Goal: Transaction & Acquisition: Purchase product/service

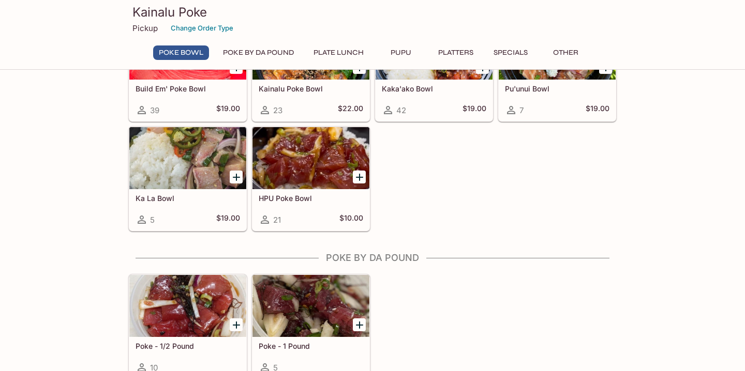
scroll to position [144, 0]
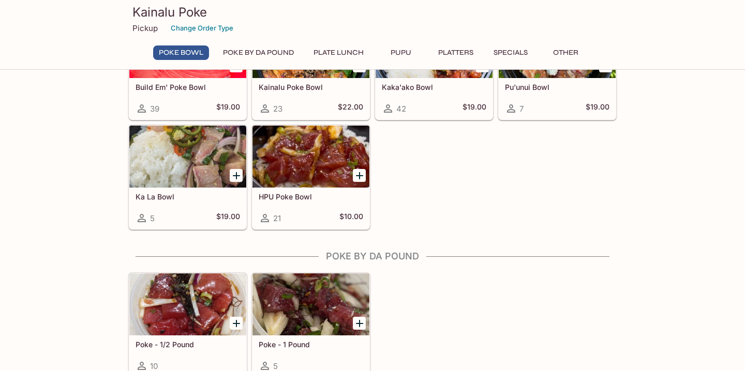
click at [298, 196] on h5 "HPU Poke Bowl" at bounding box center [311, 196] width 104 height 9
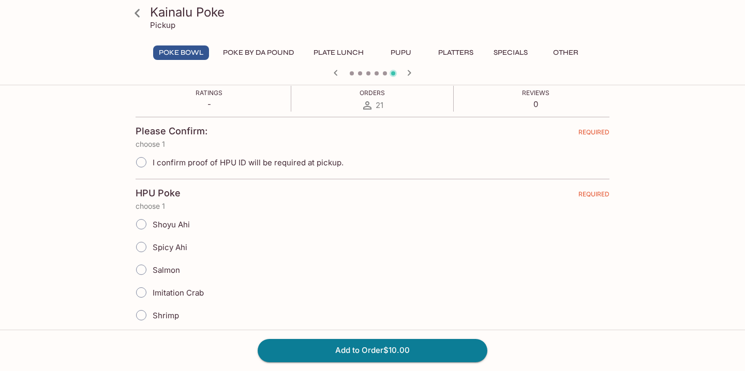
scroll to position [177, 0]
click at [142, 161] on input "I confirm proof of HPU ID will be required at pickup." at bounding box center [141, 164] width 22 height 22
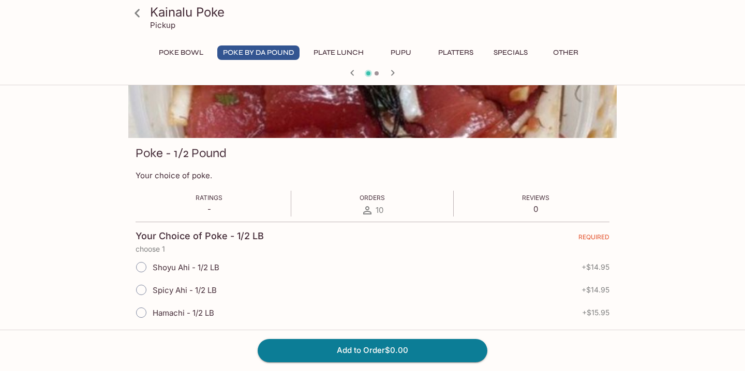
scroll to position [0, 0]
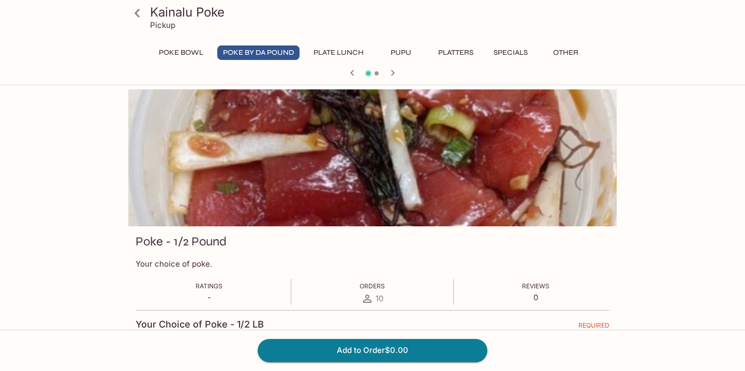
click at [183, 52] on button "Poke Bowl" at bounding box center [181, 53] width 56 height 14
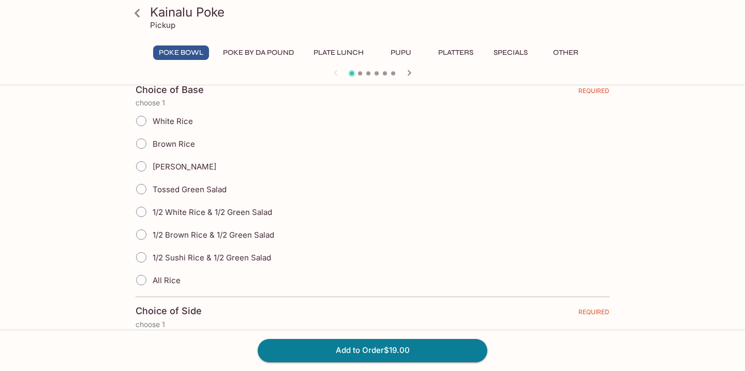
scroll to position [514, 0]
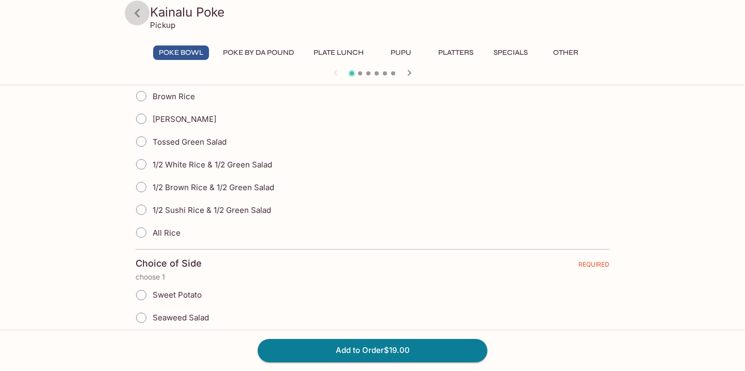
click at [136, 8] on icon at bounding box center [137, 13] width 18 height 18
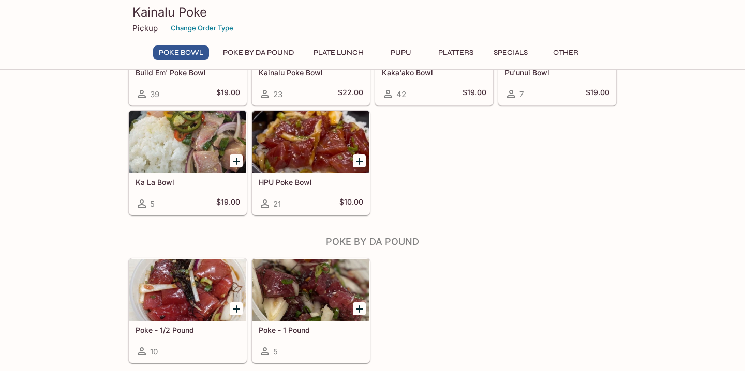
scroll to position [137, 0]
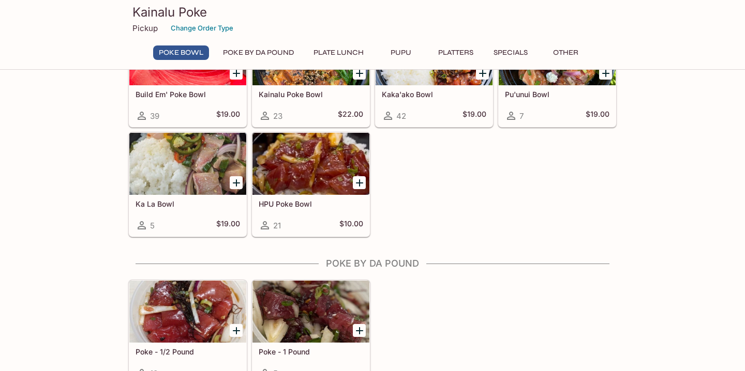
click at [296, 205] on h5 "HPU Poke Bowl" at bounding box center [311, 204] width 104 height 9
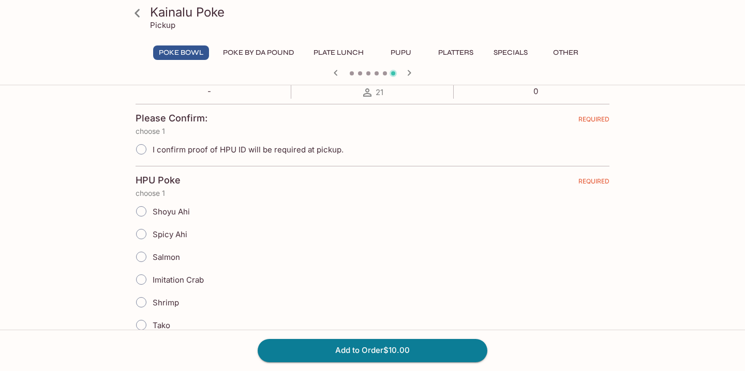
scroll to position [200, 0]
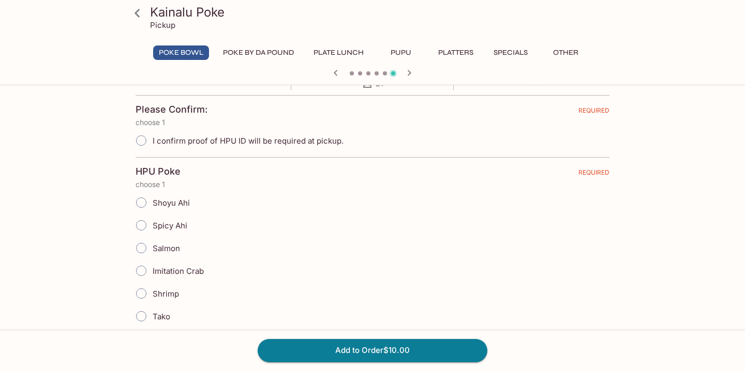
click at [141, 146] on input "I confirm proof of HPU ID will be required at pickup." at bounding box center [141, 141] width 22 height 22
radio input "true"
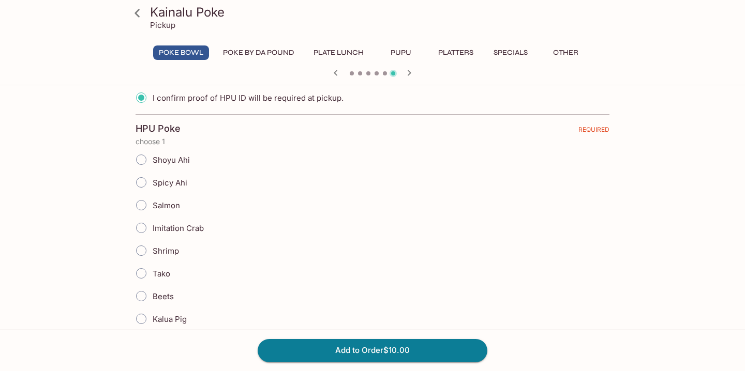
scroll to position [254, 0]
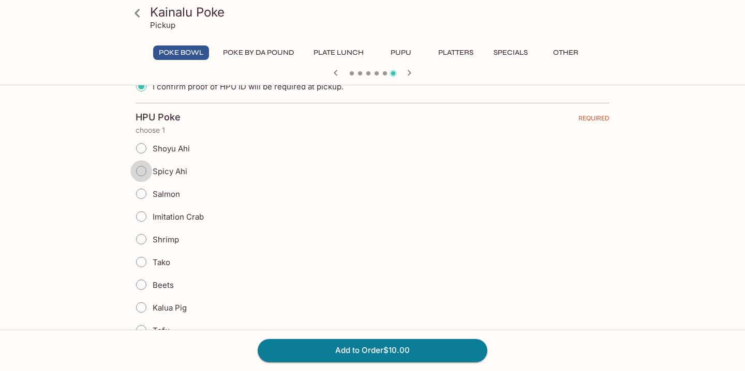
click at [145, 174] on input "Spicy Ahi" at bounding box center [141, 171] width 22 height 22
radio input "true"
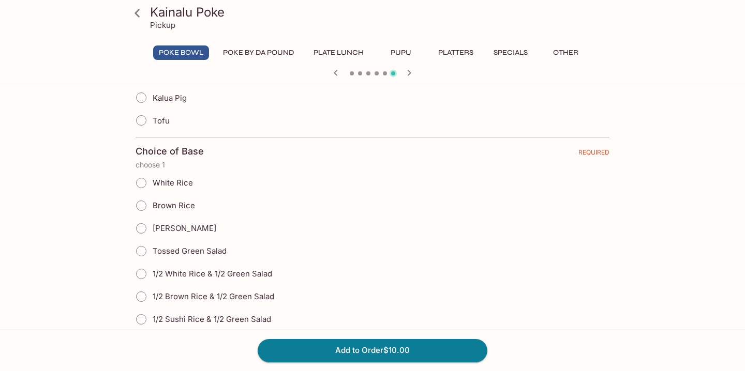
scroll to position [470, 0]
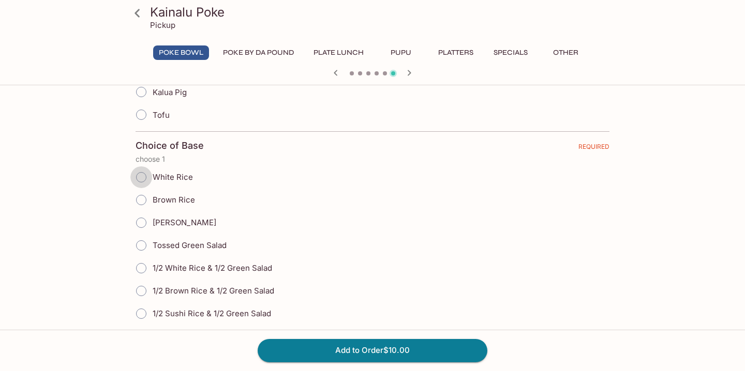
click at [146, 180] on input "White Rice" at bounding box center [141, 178] width 22 height 22
radio input "true"
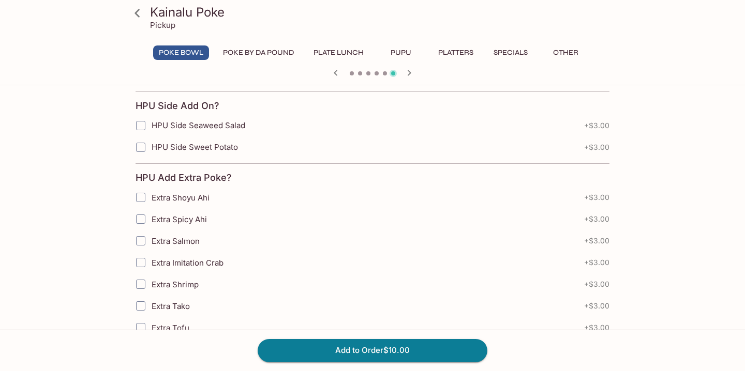
scroll to position [727, 0]
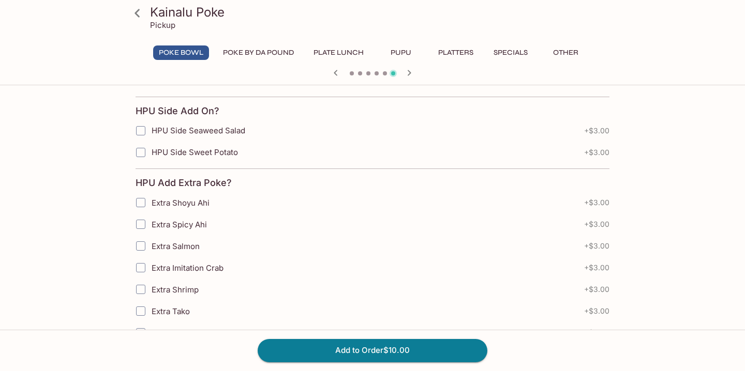
click at [143, 151] on input "HPU Side Sweet Potato" at bounding box center [140, 152] width 21 height 21
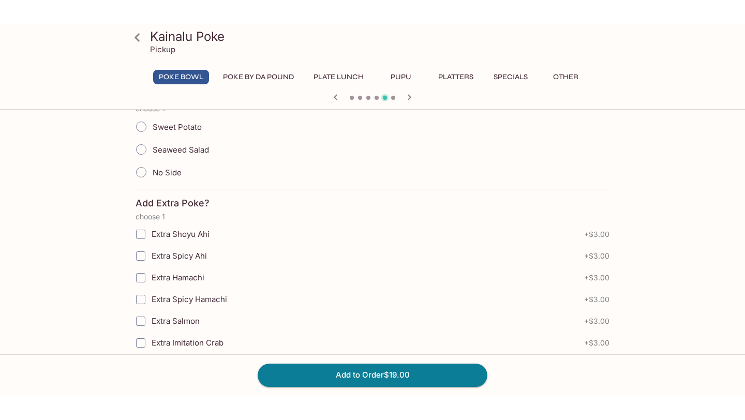
scroll to position [0, 0]
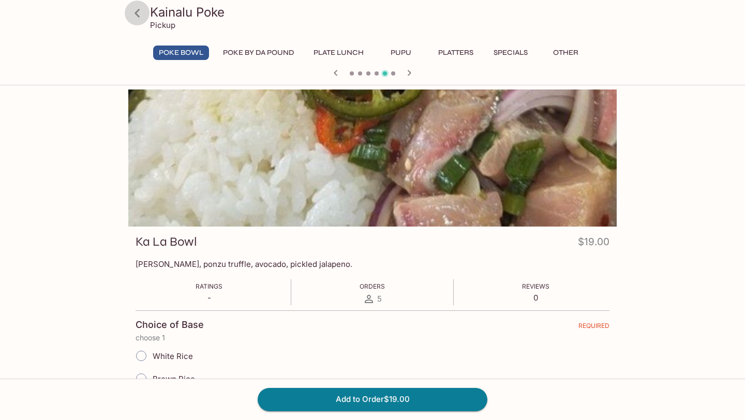
click at [140, 18] on icon at bounding box center [137, 13] width 18 height 18
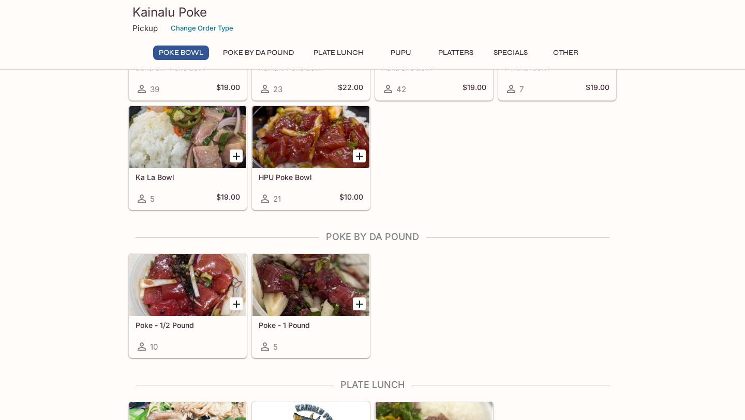
scroll to position [205, 0]
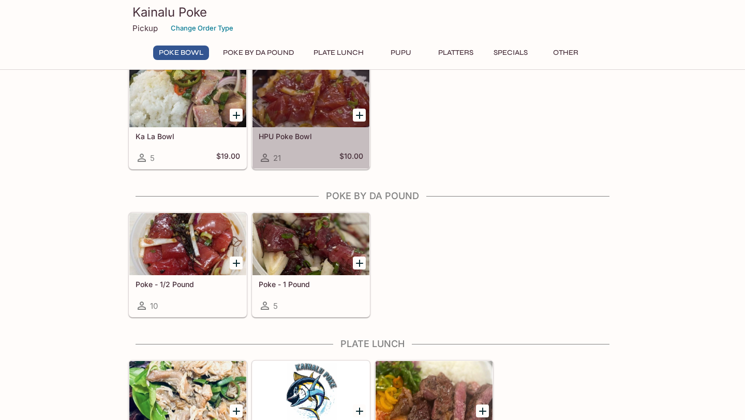
click at [287, 139] on h5 "HPU Poke Bowl" at bounding box center [311, 136] width 104 height 9
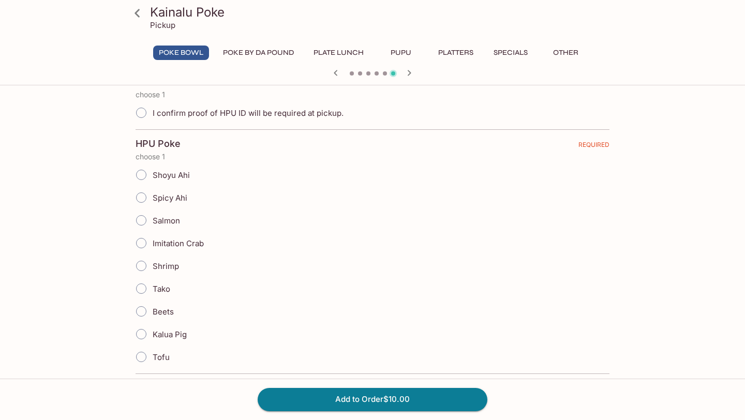
scroll to position [229, 0]
click at [144, 114] on input "I confirm proof of HPU ID will be required at pickup." at bounding box center [141, 112] width 22 height 22
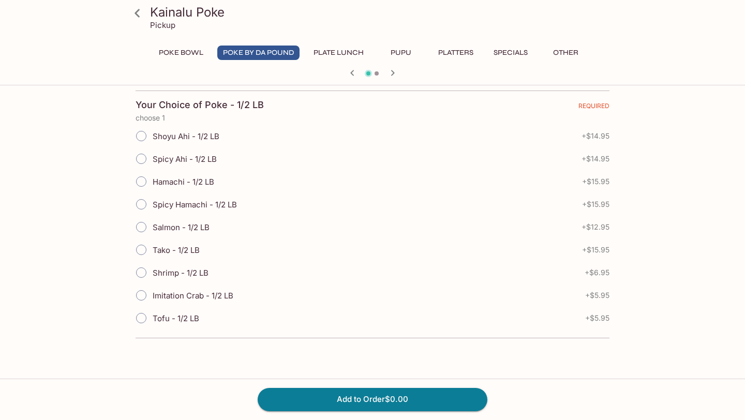
click at [180, 58] on button "Poke Bowl" at bounding box center [181, 53] width 56 height 14
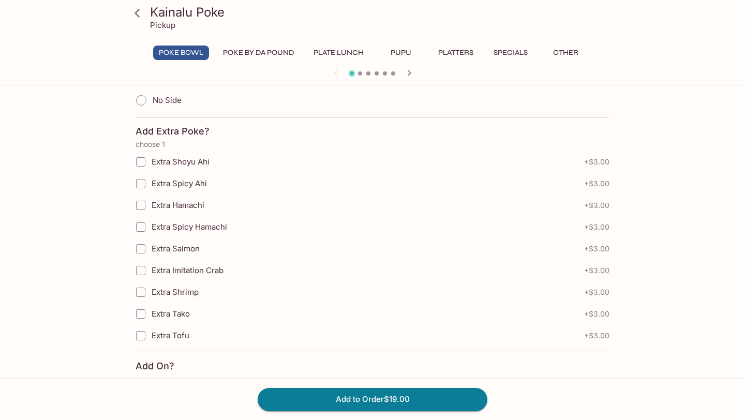
scroll to position [840, 0]
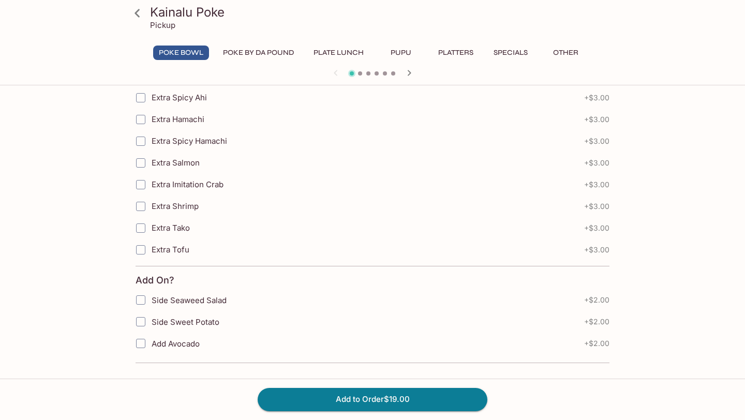
click at [510, 49] on button "Specials" at bounding box center [510, 53] width 47 height 14
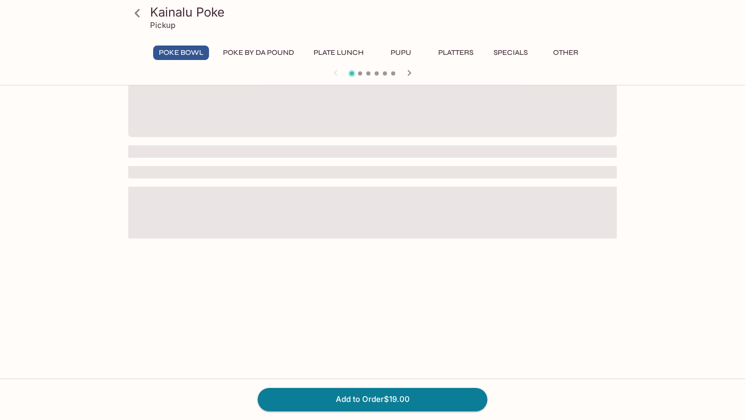
scroll to position [89, 0]
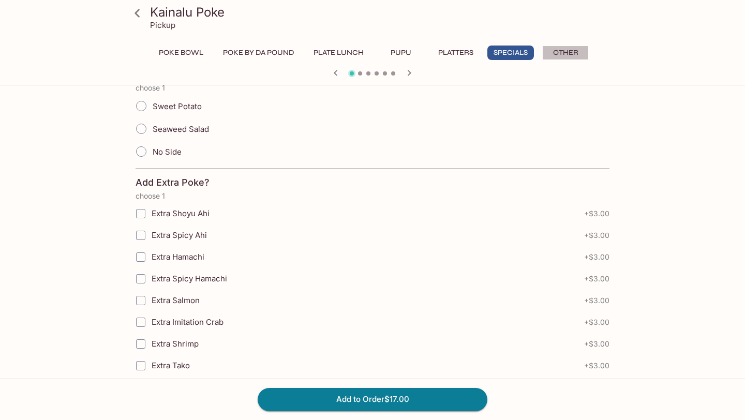
click at [582, 55] on button "Other" at bounding box center [565, 53] width 47 height 14
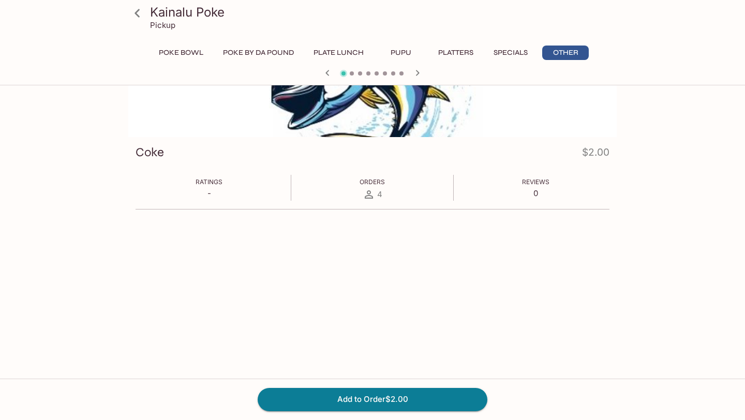
click at [135, 10] on icon at bounding box center [137, 13] width 18 height 18
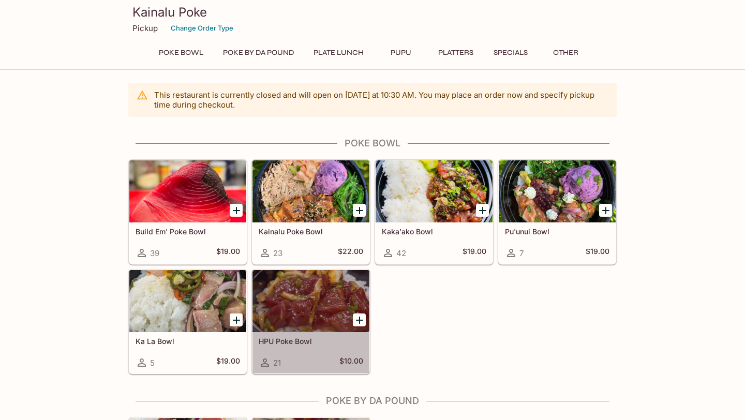
click at [327, 347] on div "HPU Poke Bowl 21 $10.00" at bounding box center [310, 352] width 117 height 41
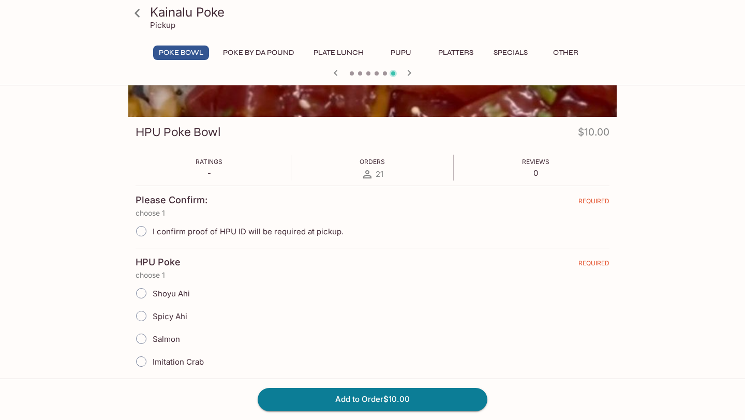
scroll to position [113, 0]
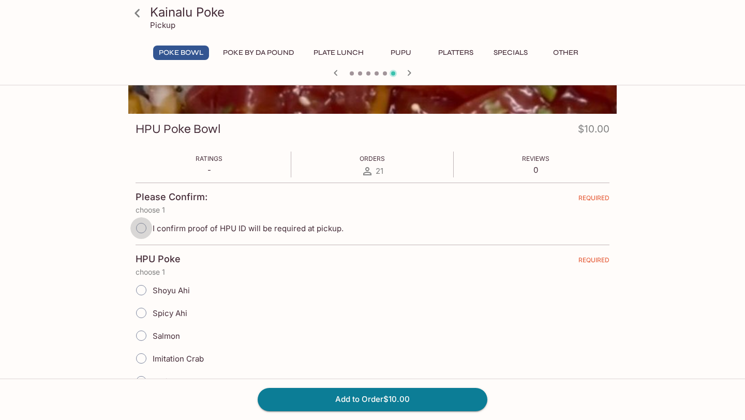
click at [139, 233] on input "I confirm proof of HPU ID will be required at pickup." at bounding box center [141, 228] width 22 height 22
radio input "true"
click at [142, 306] on input "Spicy Ahi" at bounding box center [141, 313] width 22 height 22
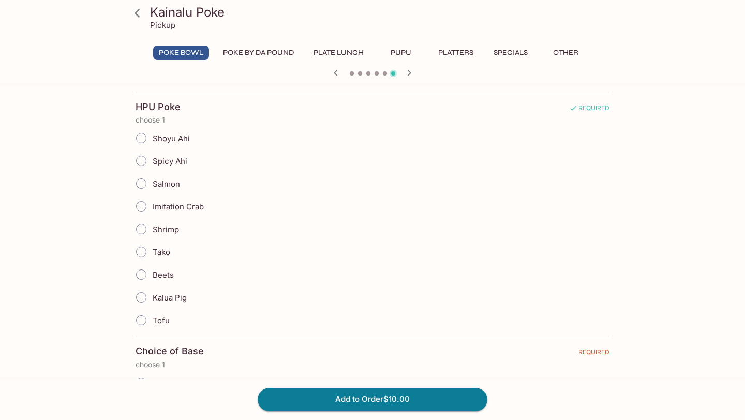
scroll to position [270, 0]
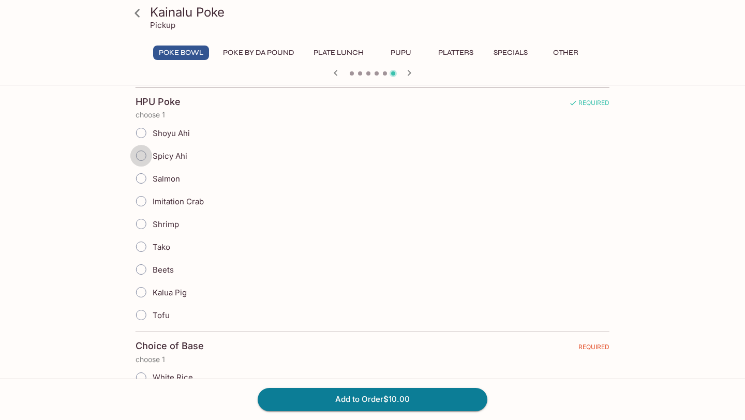
click at [145, 159] on input "Spicy Ahi" at bounding box center [141, 156] width 22 height 22
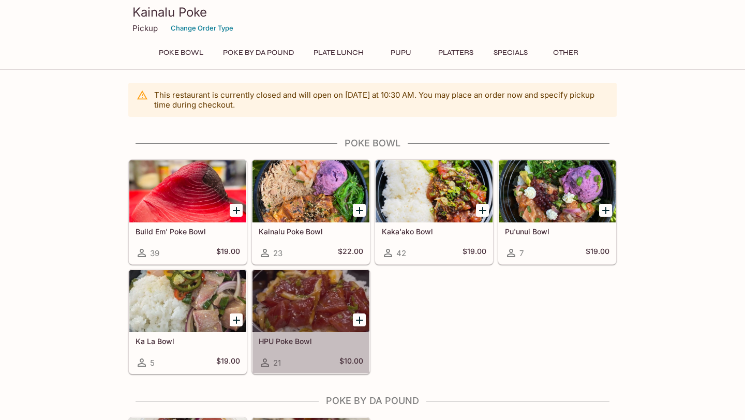
click at [284, 334] on div "HPU Poke Bowl 21 $10.00" at bounding box center [310, 352] width 117 height 41
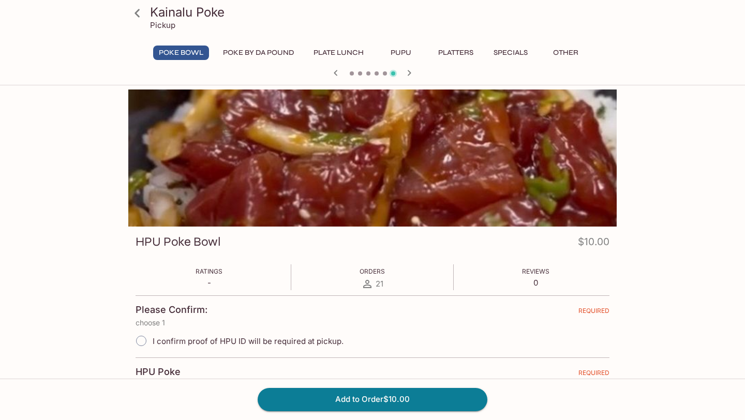
click at [146, 342] on input "I confirm proof of HPU ID will be required at pickup." at bounding box center [141, 341] width 22 height 22
radio input "true"
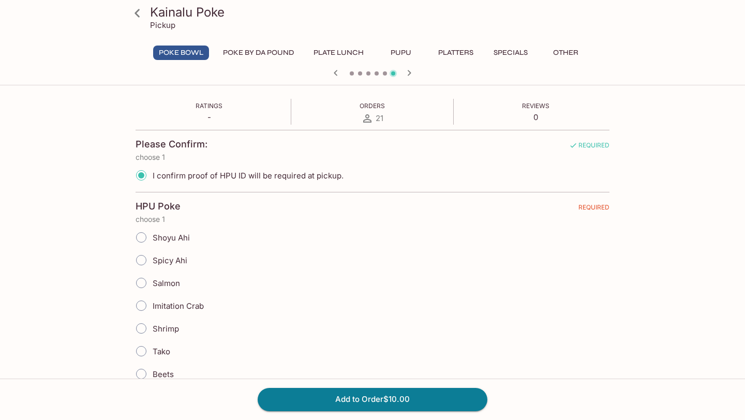
scroll to position [178, 0]
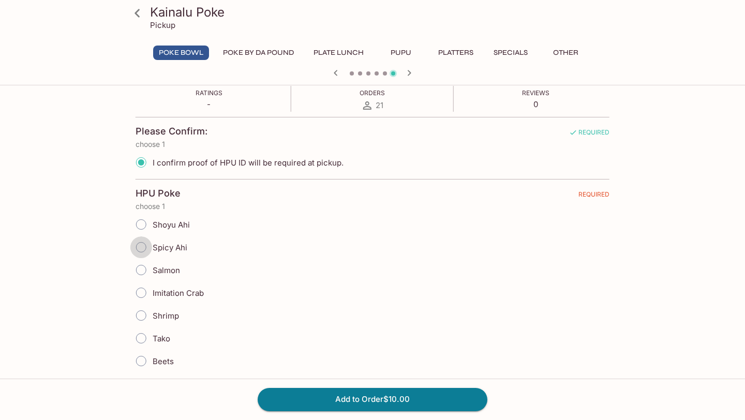
click at [144, 247] on input "Spicy Ahi" at bounding box center [141, 247] width 22 height 22
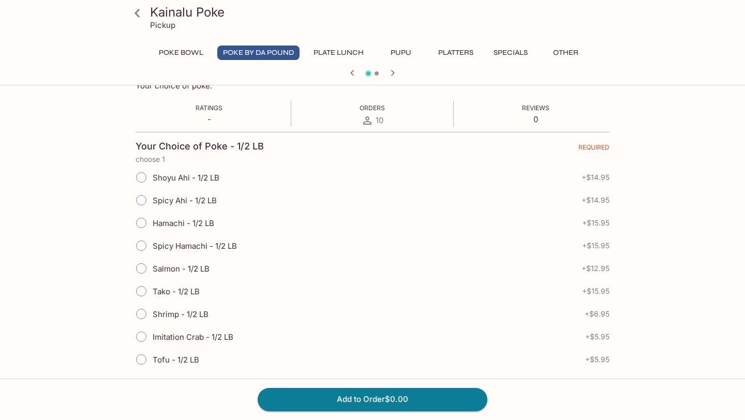
click at [195, 58] on button "Poke Bowl" at bounding box center [181, 53] width 56 height 14
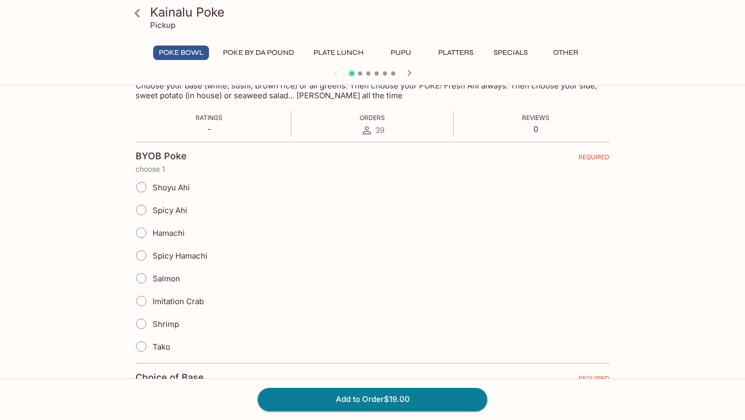
click at [141, 12] on icon at bounding box center [137, 13] width 18 height 18
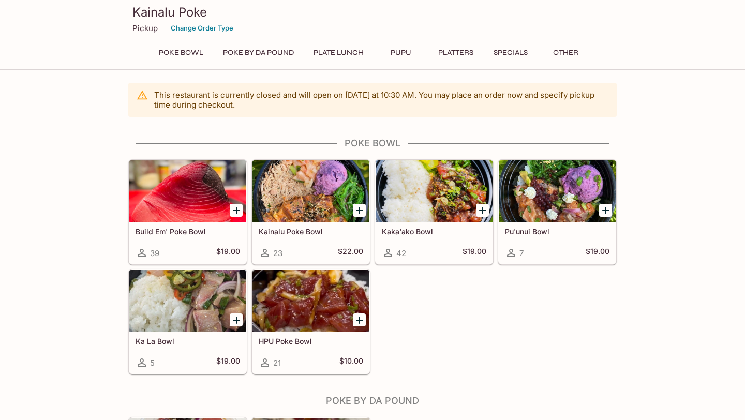
click at [357, 318] on icon "Add HPU Poke Bowl" at bounding box center [359, 320] width 12 height 12
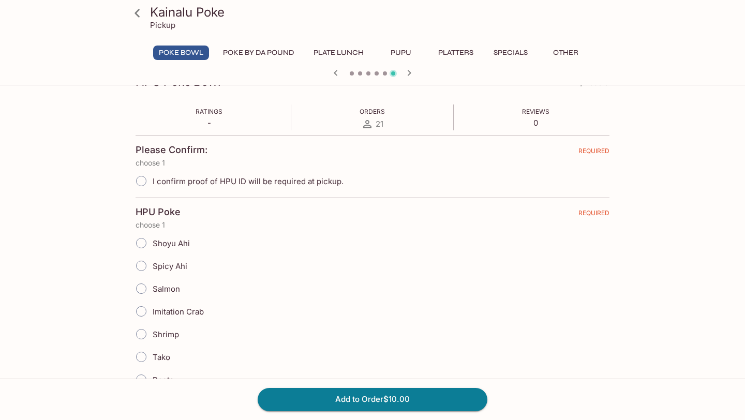
scroll to position [184, 0]
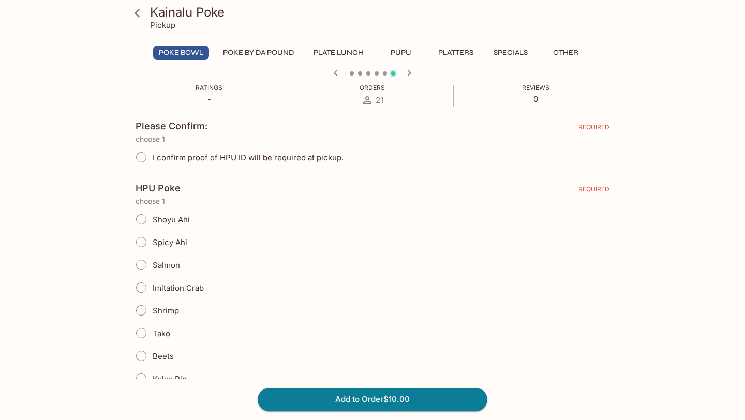
click at [146, 156] on input "I confirm proof of HPU ID will be required at pickup." at bounding box center [141, 157] width 22 height 22
radio input "true"
click at [146, 242] on input "Spicy Ahi" at bounding box center [141, 242] width 22 height 22
radio input "true"
click at [130, 254] on input "Salmon" at bounding box center [141, 265] width 22 height 22
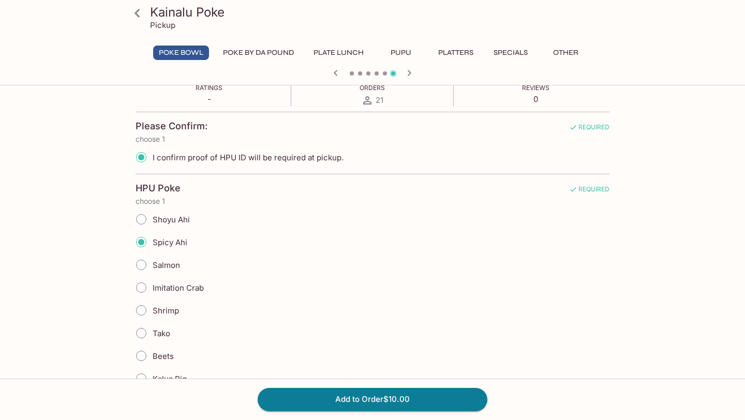
radio input "true"
click at [130, 231] on input "Spicy Ahi" at bounding box center [141, 242] width 22 height 22
radio input "true"
click at [146, 240] on input "Spicy Ahi" at bounding box center [141, 242] width 22 height 22
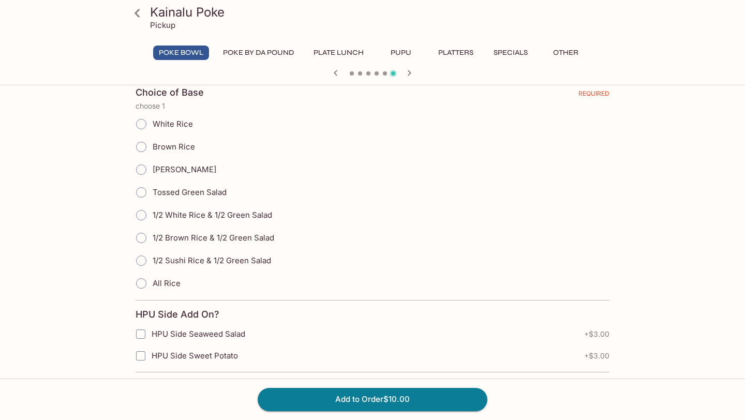
scroll to position [516, 0]
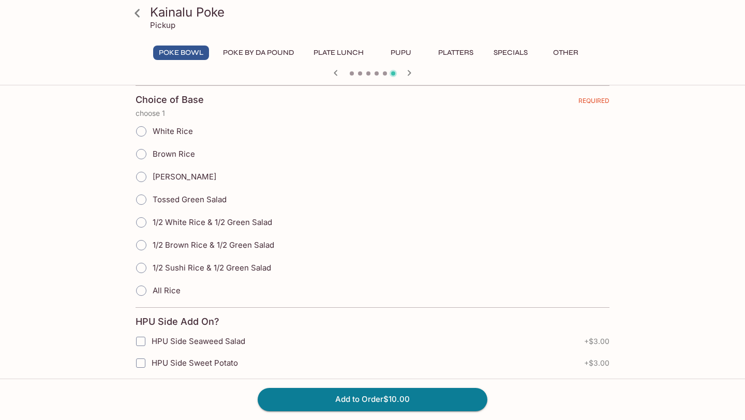
click at [145, 133] on input "White Rice" at bounding box center [141, 132] width 22 height 22
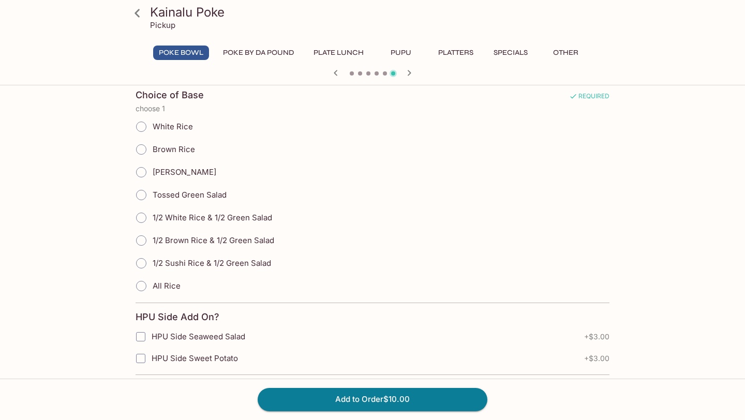
scroll to position [518, 0]
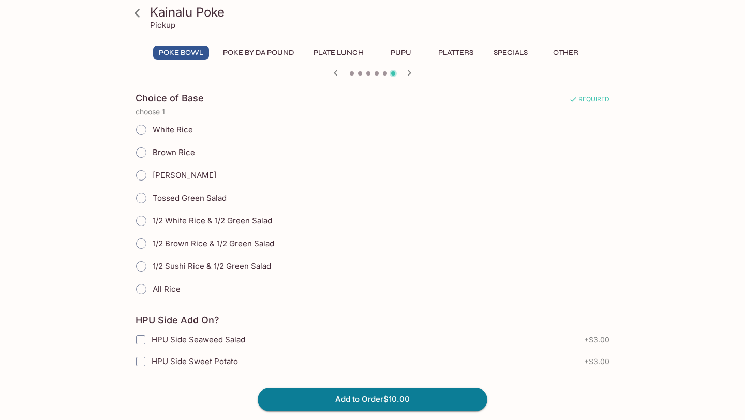
click at [142, 133] on input "White Rice" at bounding box center [141, 130] width 22 height 22
click at [142, 130] on input "White Rice" at bounding box center [141, 130] width 22 height 22
radio input "true"
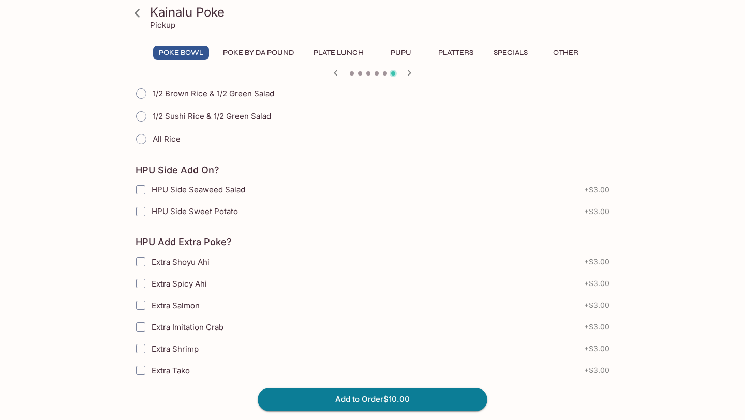
scroll to position [669, 0]
click at [142, 205] on input "HPU Side Sweet Potato" at bounding box center [140, 210] width 21 height 21
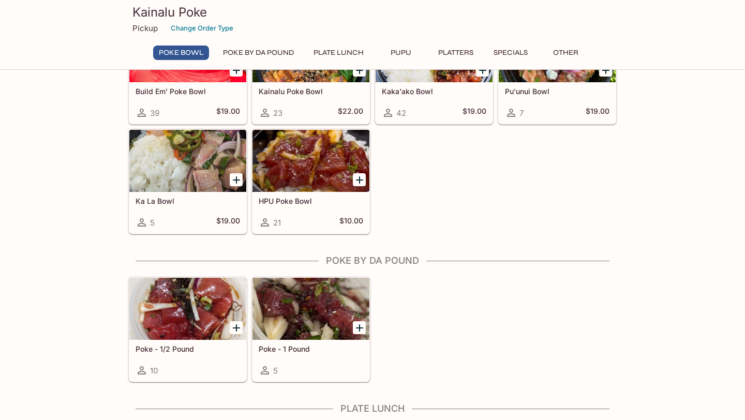
scroll to position [136, 0]
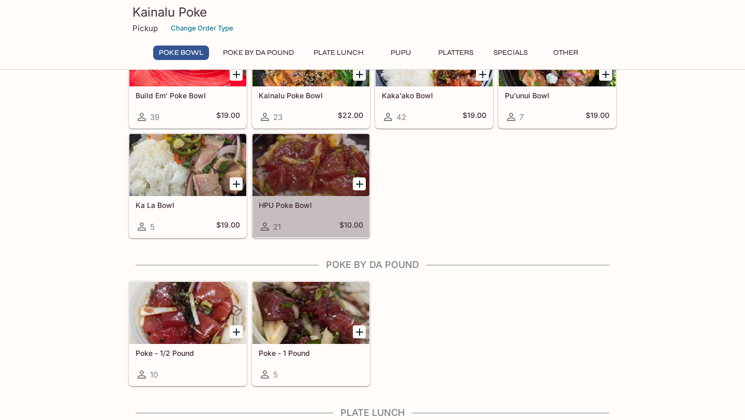
click at [299, 233] on div "HPU Poke Bowl 21 $10.00" at bounding box center [310, 216] width 117 height 41
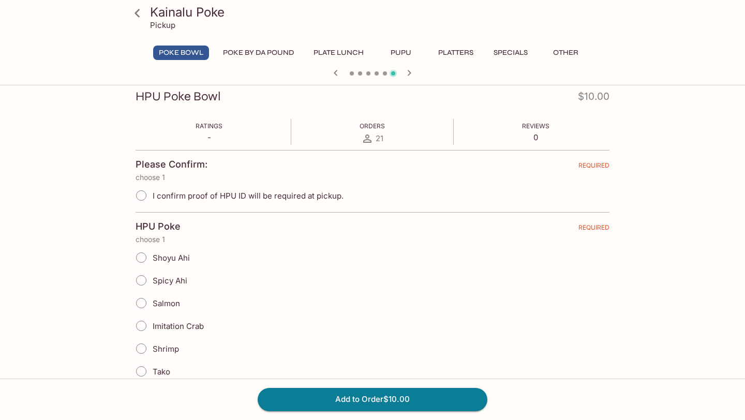
scroll to position [146, 0]
click at [140, 197] on input "I confirm proof of HPU ID will be required at pickup." at bounding box center [141, 195] width 22 height 22
click at [145, 194] on input "I confirm proof of HPU ID will be required at pickup." at bounding box center [141, 195] width 22 height 22
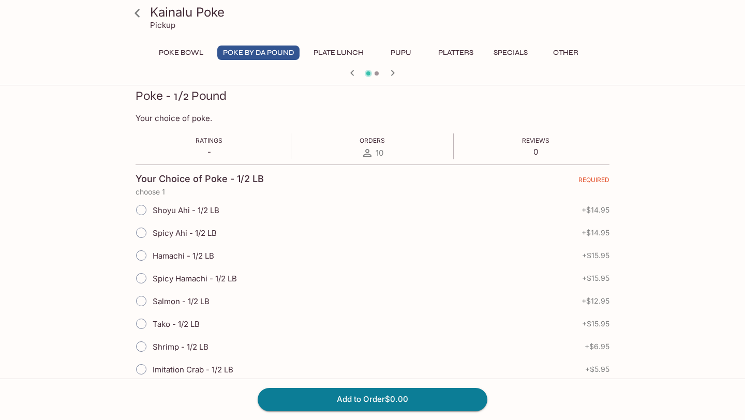
click at [176, 66] on div "Poke Bowl Poke By Da Pound Plate Lunch Pupu Platters Specials Other" at bounding box center [372, 56] width 447 height 21
click at [176, 51] on button "Poke Bowl" at bounding box center [181, 53] width 56 height 14
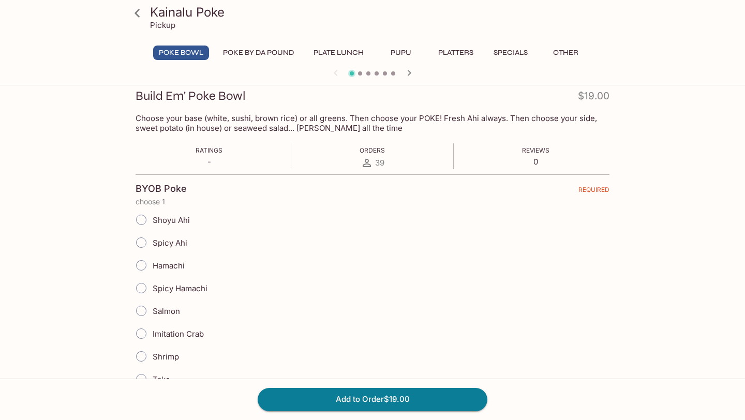
click at [138, 13] on icon at bounding box center [137, 13] width 18 height 18
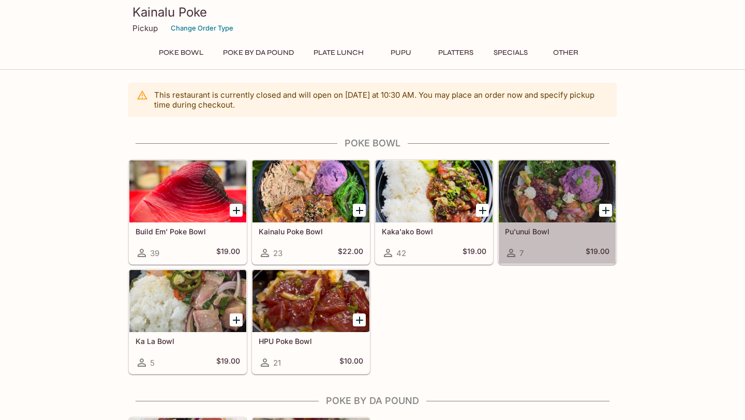
click at [548, 200] on div at bounding box center [557, 191] width 117 height 62
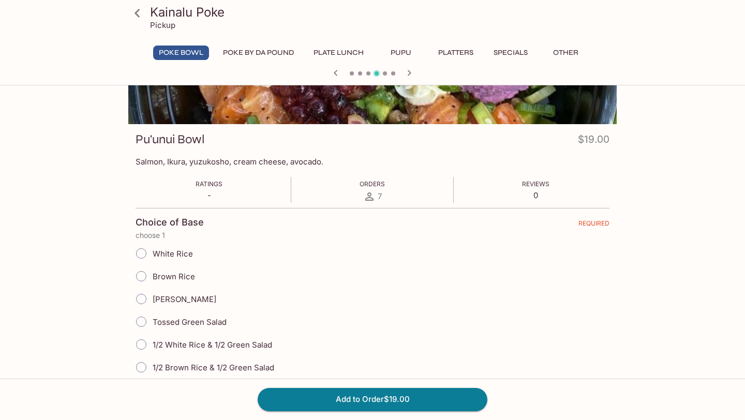
scroll to position [95, 0]
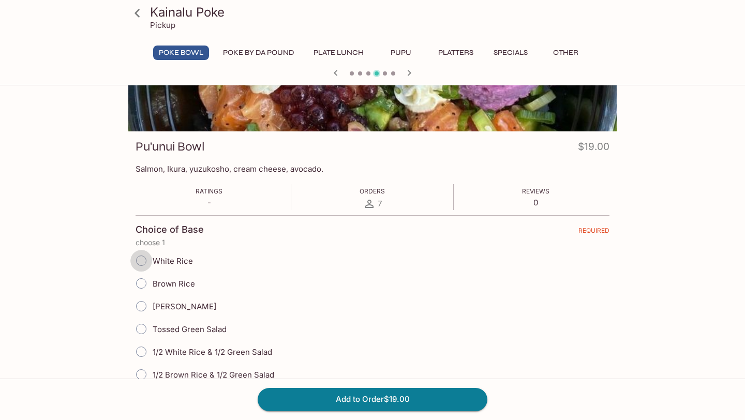
click at [149, 255] on input "White Rice" at bounding box center [141, 261] width 22 height 22
click at [142, 263] on input "White Rice" at bounding box center [141, 261] width 22 height 22
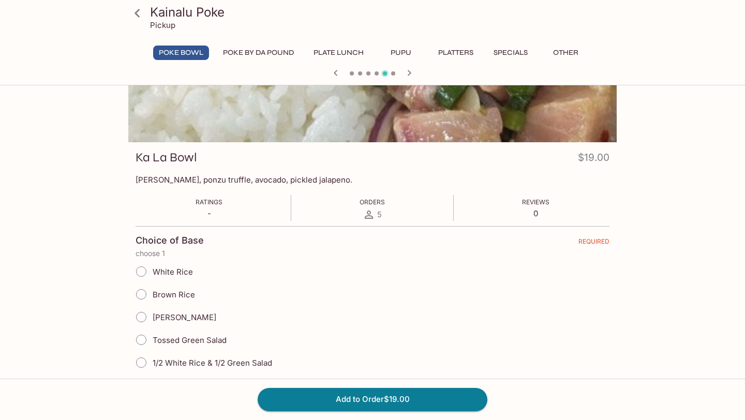
scroll to position [86, 0]
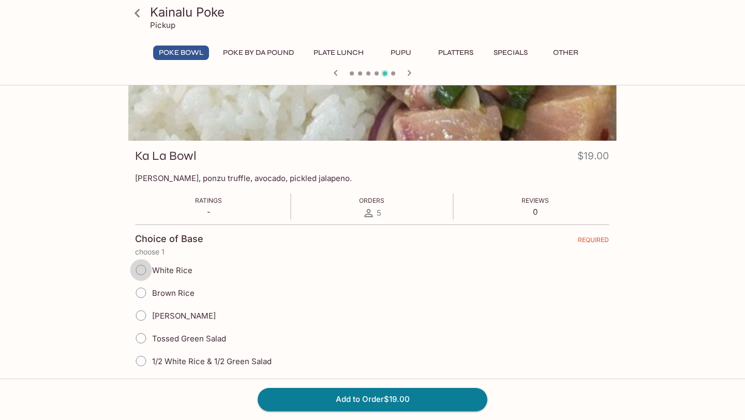
click at [146, 267] on input "White Rice" at bounding box center [141, 270] width 22 height 22
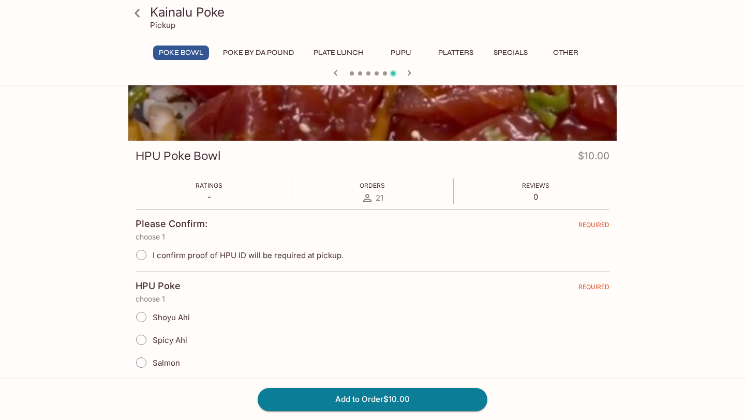
click at [145, 251] on input "I confirm proof of HPU ID will be required at pickup." at bounding box center [141, 255] width 22 height 22
click at [144, 254] on input "I confirm proof of HPU ID will be required at pickup." at bounding box center [141, 255] width 22 height 22
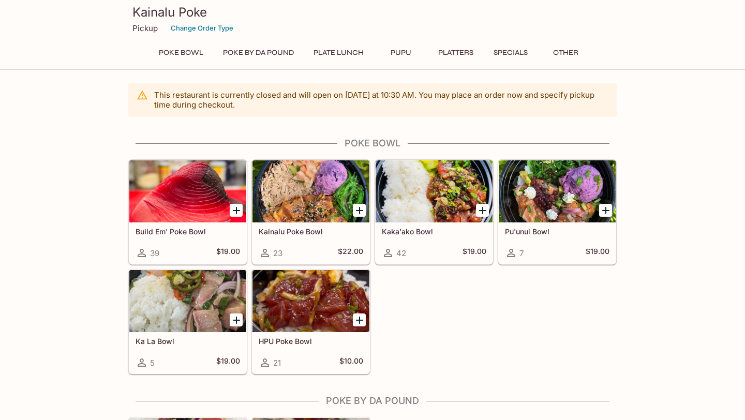
click at [154, 25] on p "Pickup" at bounding box center [144, 28] width 25 height 10
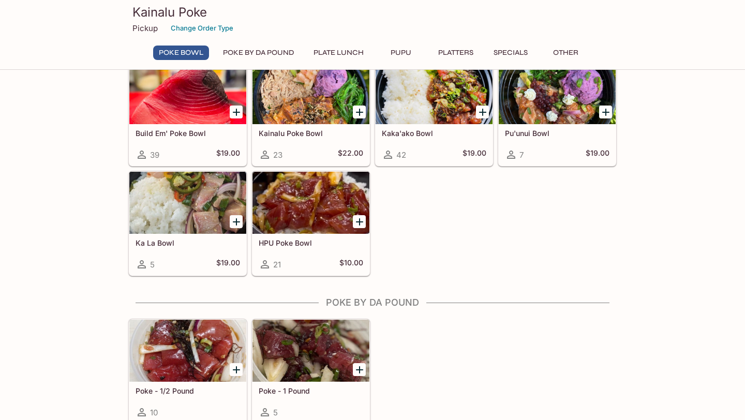
scroll to position [110, 0]
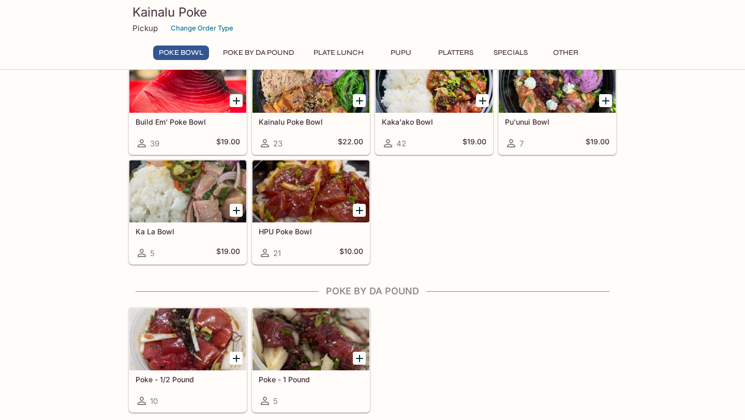
click at [353, 207] on icon "Add HPU Poke Bowl" at bounding box center [359, 210] width 12 height 12
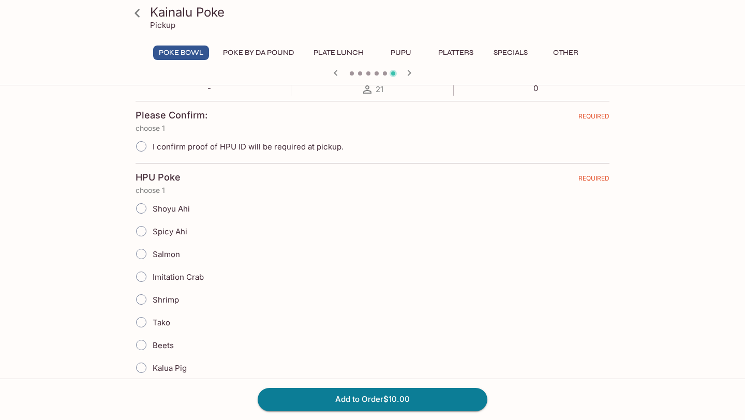
scroll to position [219, 0]
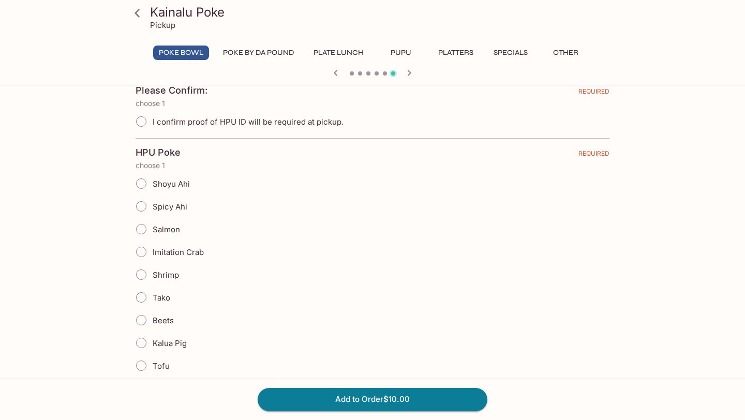
click at [143, 117] on input "I confirm proof of HPU ID will be required at pickup." at bounding box center [141, 122] width 22 height 22
radio input "true"
click at [143, 203] on input "Spicy Ahi" at bounding box center [141, 206] width 22 height 22
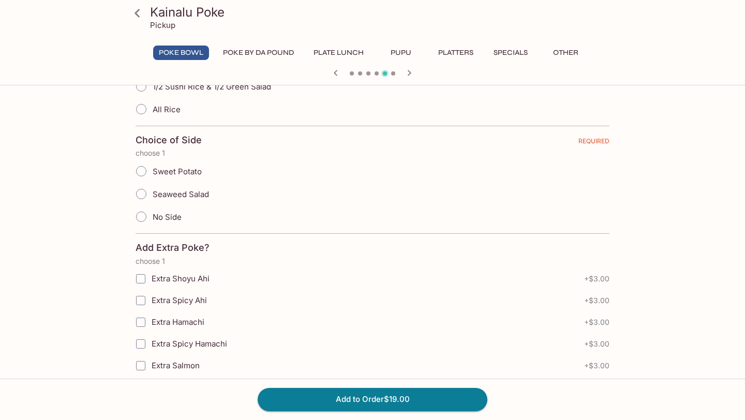
scroll to position [760, 0]
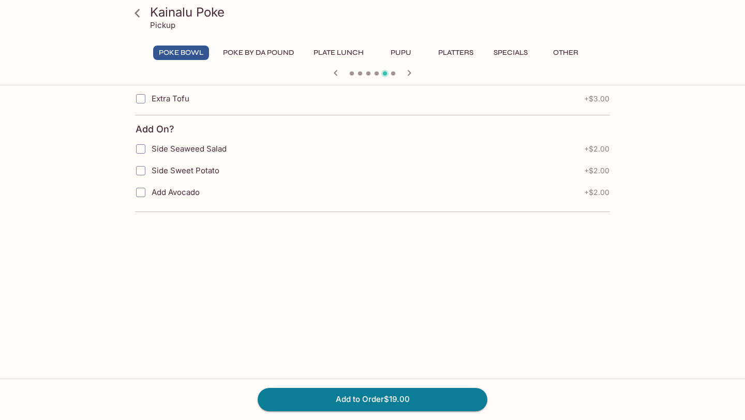
click at [367, 72] on span at bounding box center [368, 73] width 4 height 4
click at [380, 73] on div at bounding box center [372, 74] width 496 height 16
click at [379, 73] on div at bounding box center [372, 74] width 496 height 16
click at [334, 69] on icon "button" at bounding box center [335, 73] width 12 height 12
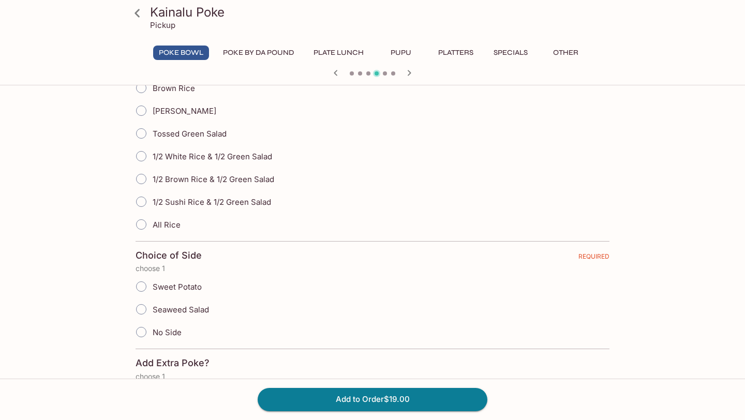
scroll to position [0, 0]
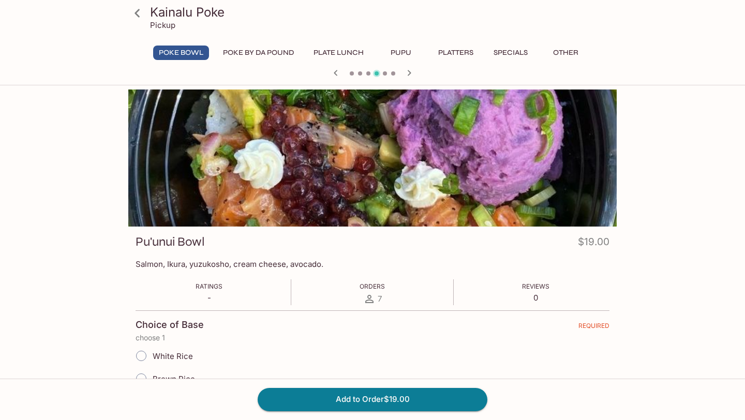
click at [339, 74] on icon "button" at bounding box center [335, 73] width 12 height 12
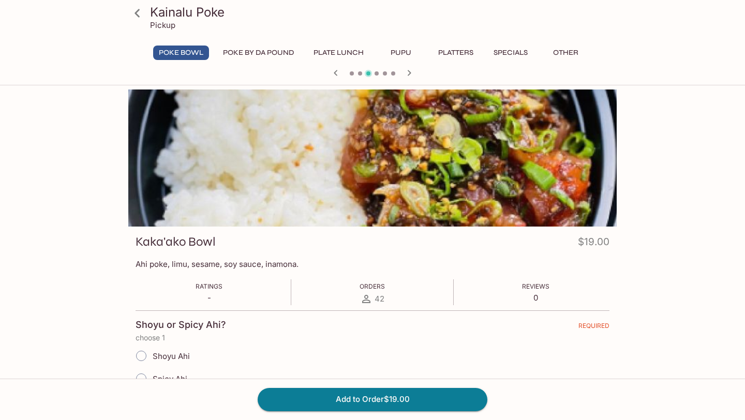
click at [408, 70] on icon "button" at bounding box center [409, 73] width 12 height 12
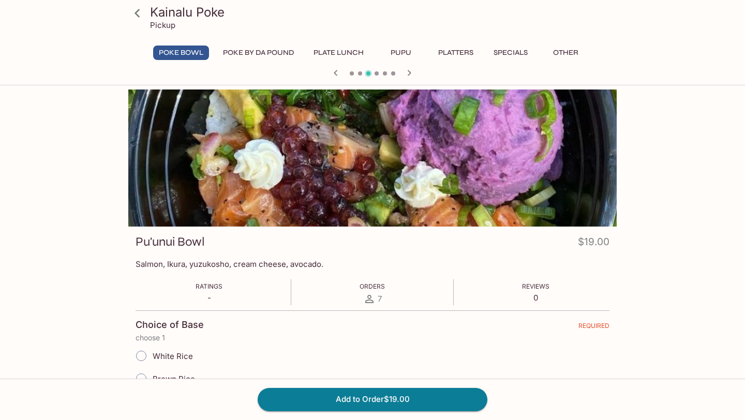
click at [408, 70] on icon "button" at bounding box center [410, 73] width 4 height 6
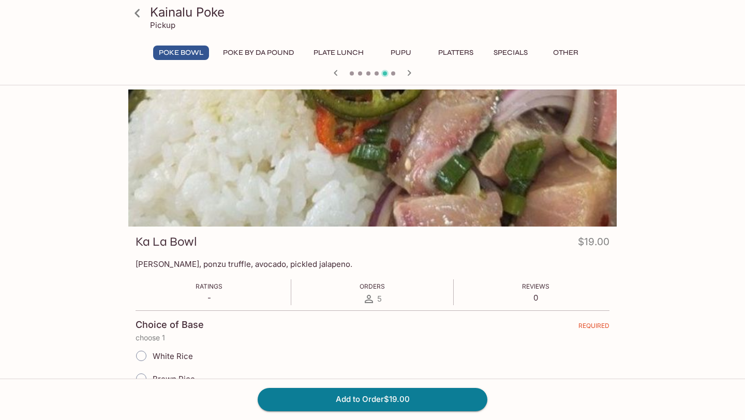
click at [409, 71] on icon "button" at bounding box center [410, 73] width 4 height 6
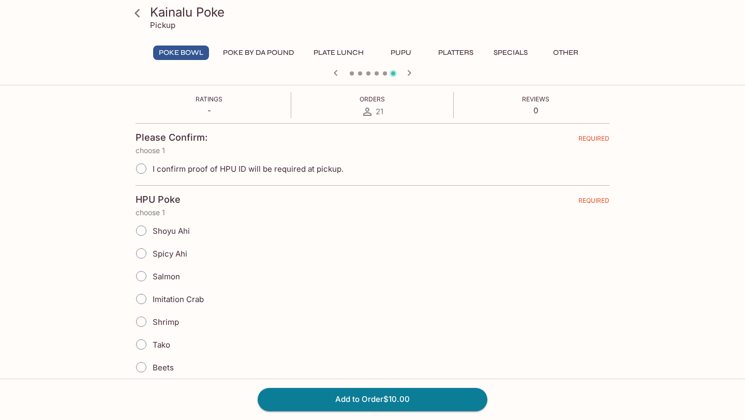
scroll to position [161, 0]
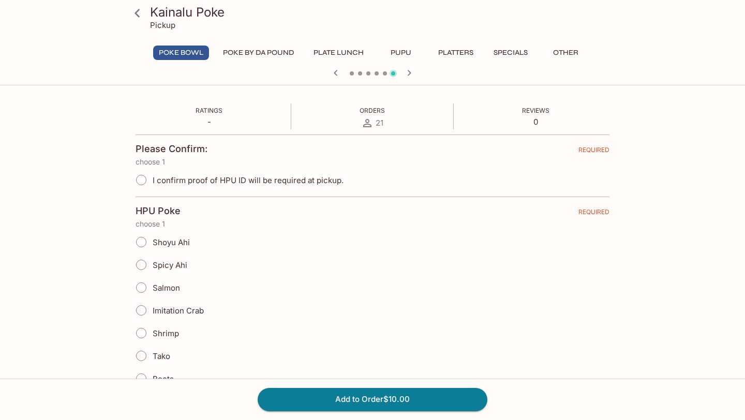
click at [142, 175] on input "I confirm proof of HPU ID will be required at pickup." at bounding box center [141, 180] width 22 height 22
radio input "true"
click at [143, 258] on input "Spicy Ahi" at bounding box center [141, 265] width 22 height 22
radio input "true"
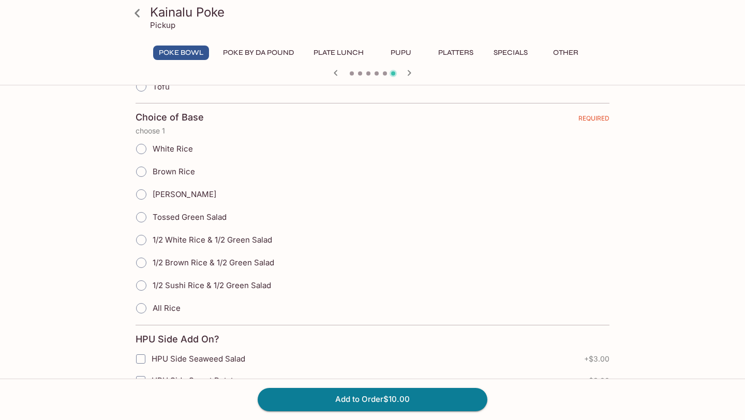
scroll to position [499, 0]
click at [144, 147] on input "White Rice" at bounding box center [141, 149] width 22 height 22
radio input "true"
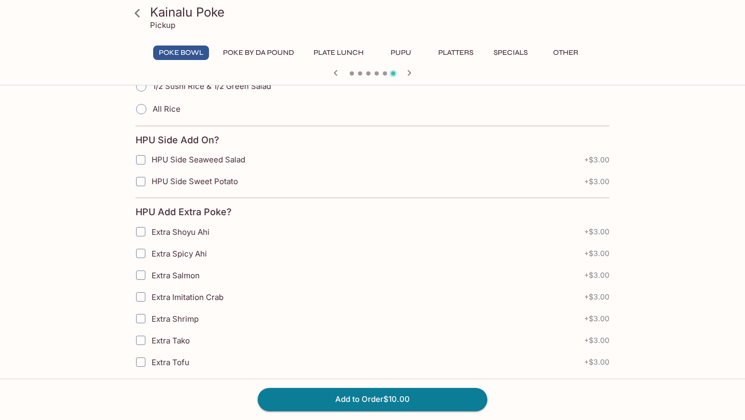
scroll to position [700, 0]
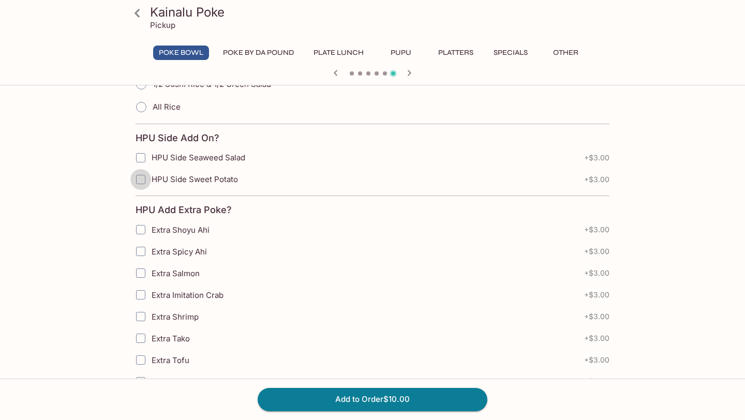
click at [148, 180] on input "HPU Side Sweet Potato" at bounding box center [140, 179] width 21 height 21
checkbox input "true"
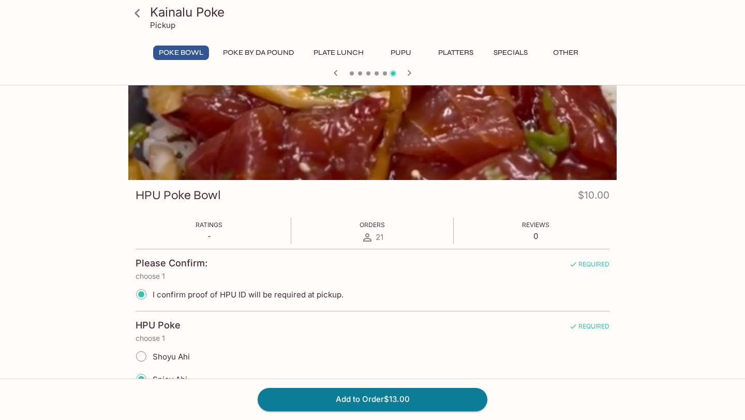
scroll to position [44, 0]
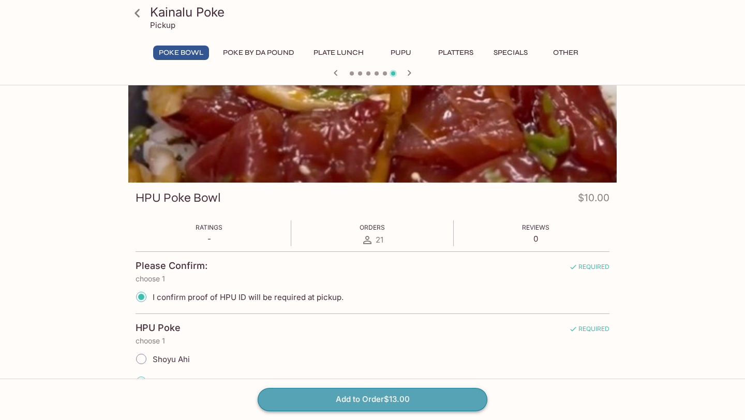
click at [321, 371] on button "Add to Order $13.00" at bounding box center [373, 399] width 230 height 23
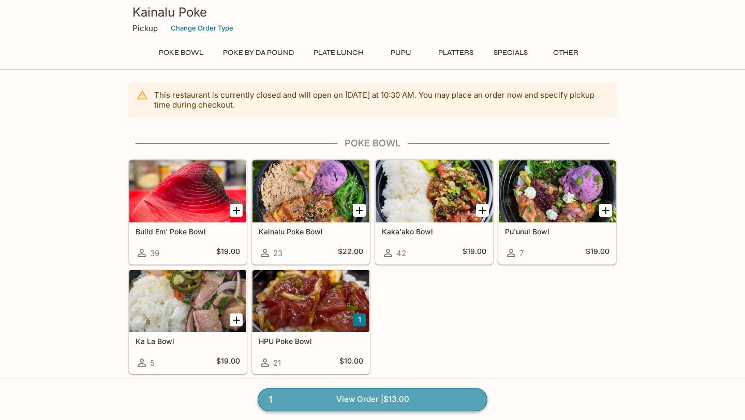
click at [323, 371] on link "1 View Order | $13.00" at bounding box center [373, 399] width 230 height 23
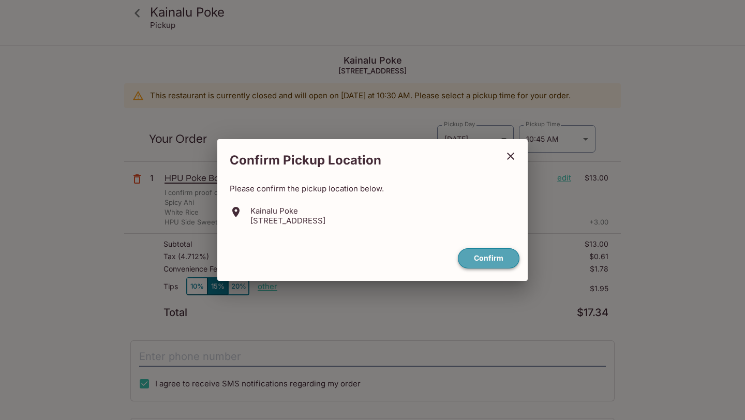
click at [493, 261] on button "Confirm" at bounding box center [489, 258] width 62 height 20
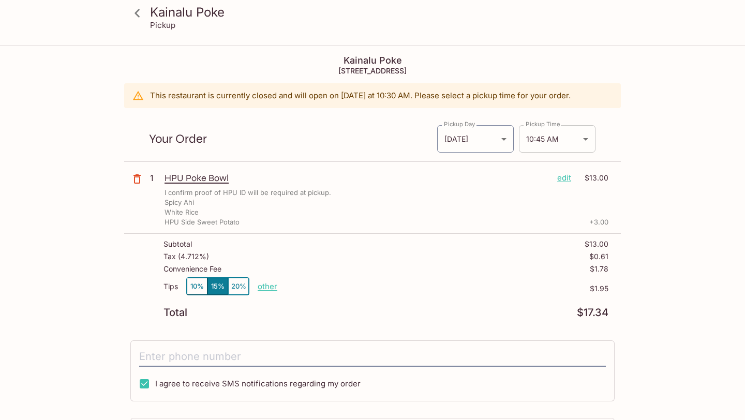
click at [560, 142] on body "Kainalu Poke Pickup Kainalu Poke [STREET_ADDRESS] This restaurant is currently …" at bounding box center [372, 257] width 745 height 420
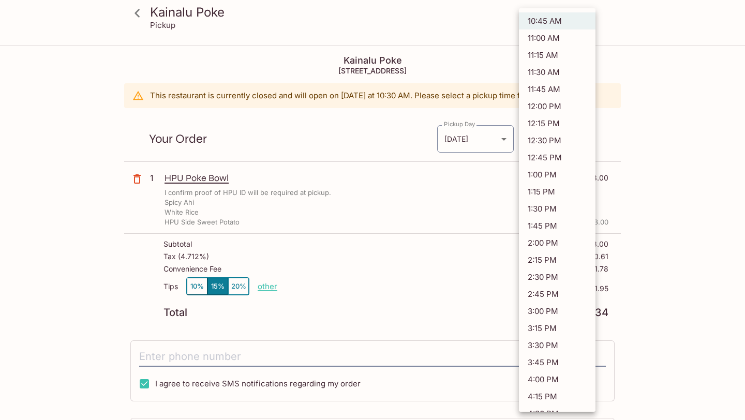
click at [552, 213] on li "1:30 PM" at bounding box center [557, 208] width 77 height 17
type input "[DATE]T23:30:00.000000Z"
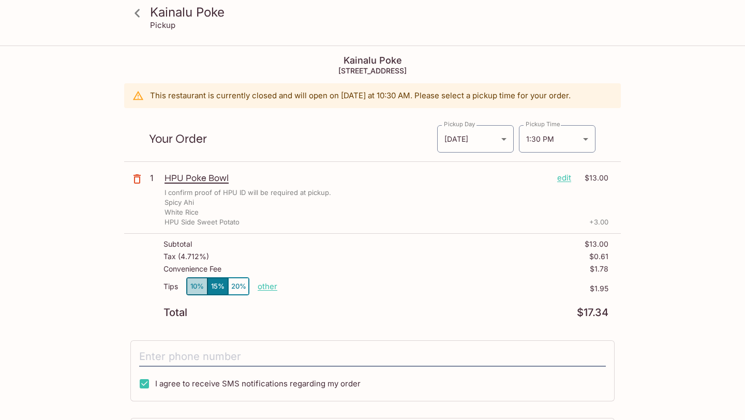
click at [193, 288] on button "10%" at bounding box center [197, 286] width 21 height 17
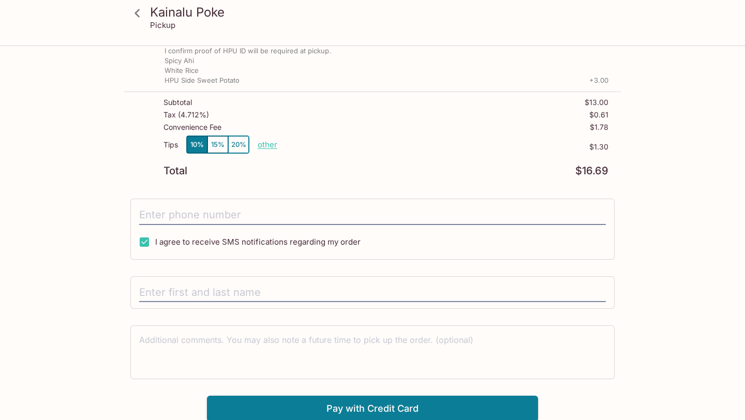
scroll to position [143, 0]
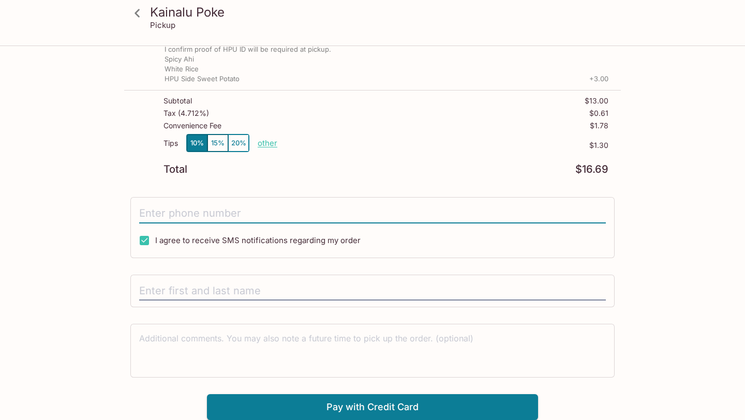
click at [264, 211] on input "tel" at bounding box center [372, 214] width 466 height 20
type input "9"
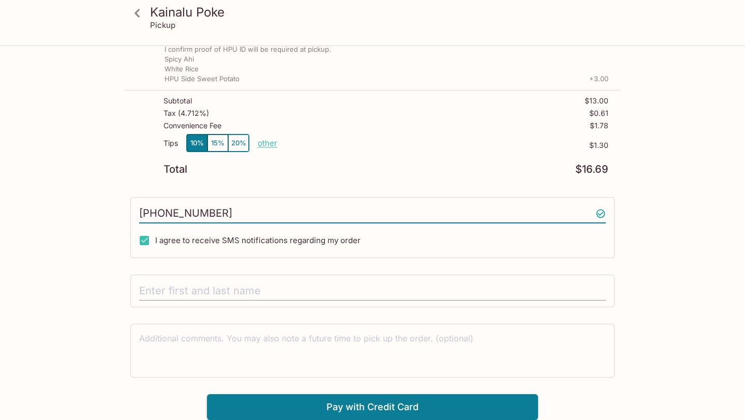
type input "[PHONE_NUMBER]"
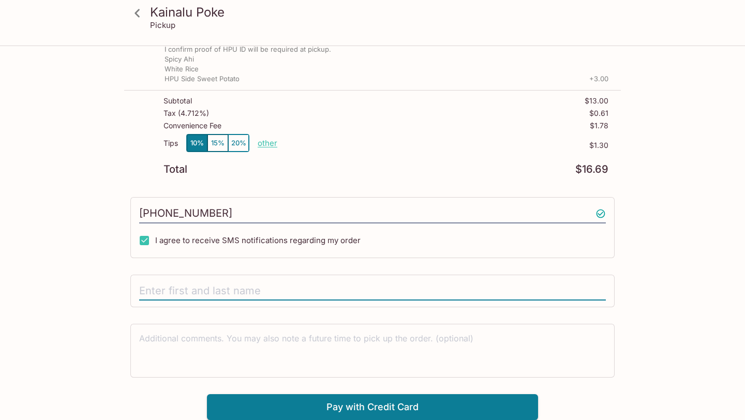
click at [248, 283] on input "text" at bounding box center [372, 291] width 466 height 20
type input "[PERSON_NAME]"
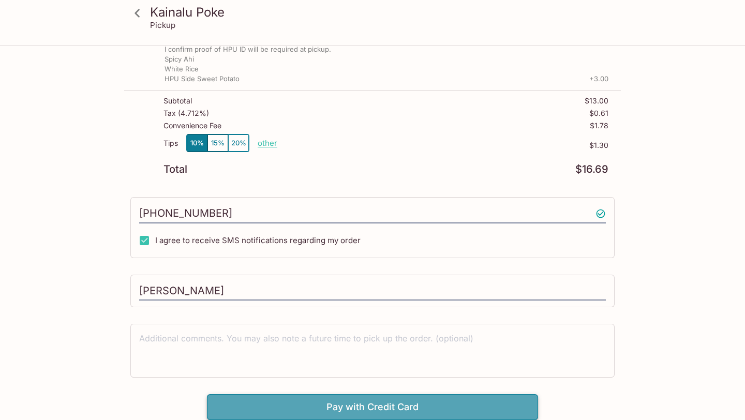
click at [274, 371] on button "Pay with Credit Card" at bounding box center [372, 407] width 331 height 26
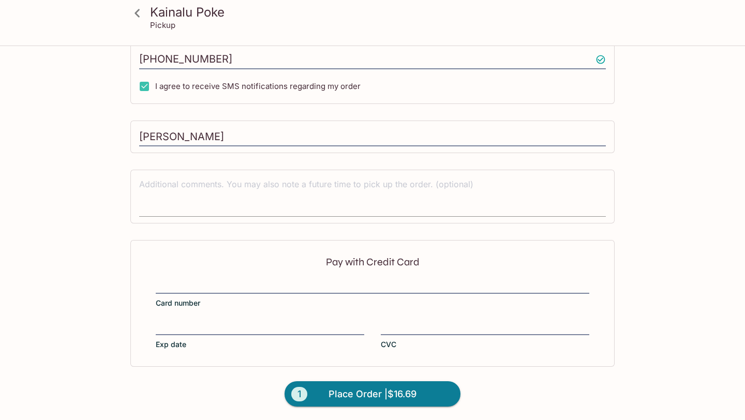
scroll to position [298, 0]
